Goal: Find specific page/section: Find specific page/section

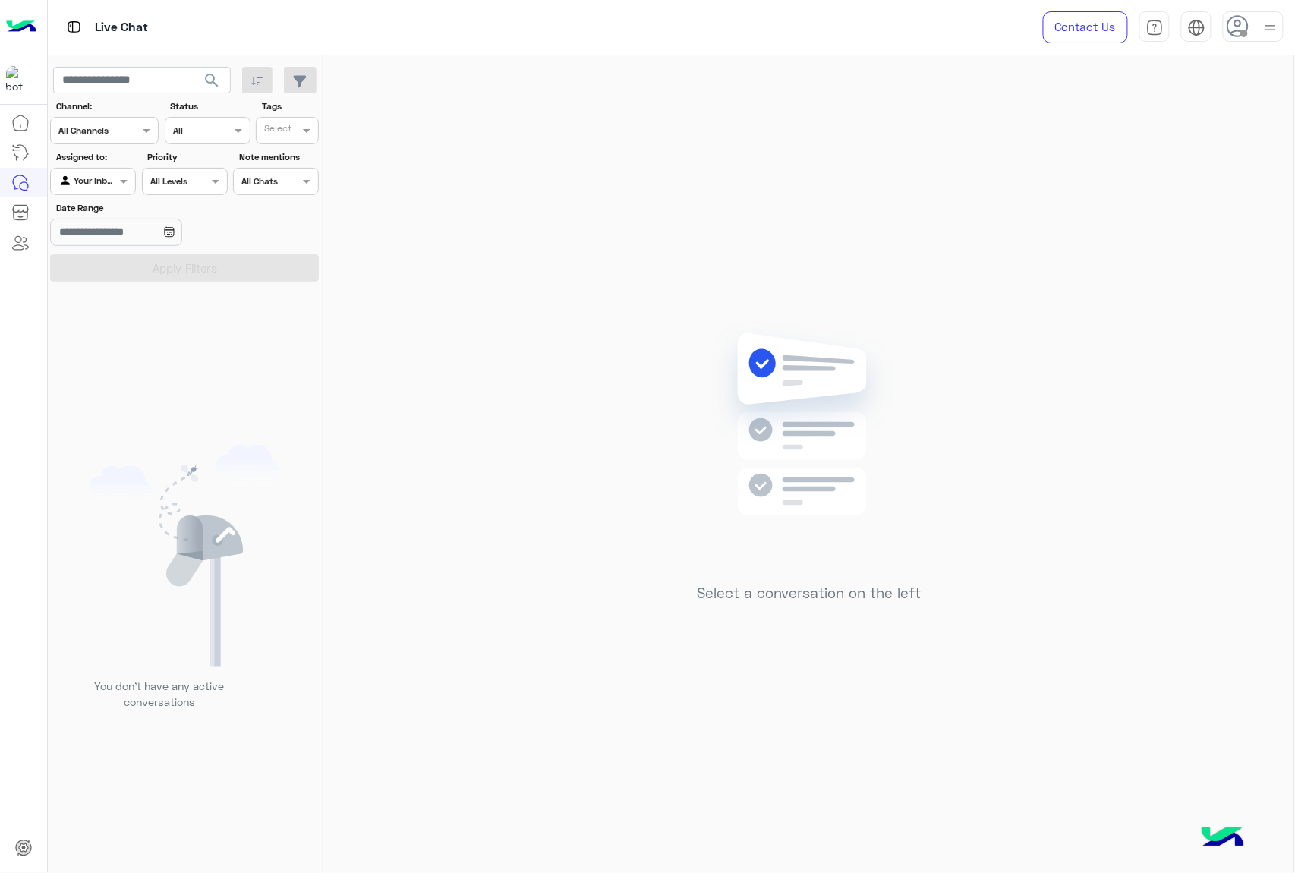
click at [1236, 30] on use at bounding box center [1238, 26] width 22 height 22
click at [1189, 124] on label "Online" at bounding box center [1188, 115] width 165 height 27
